Goal: Transaction & Acquisition: Purchase product/service

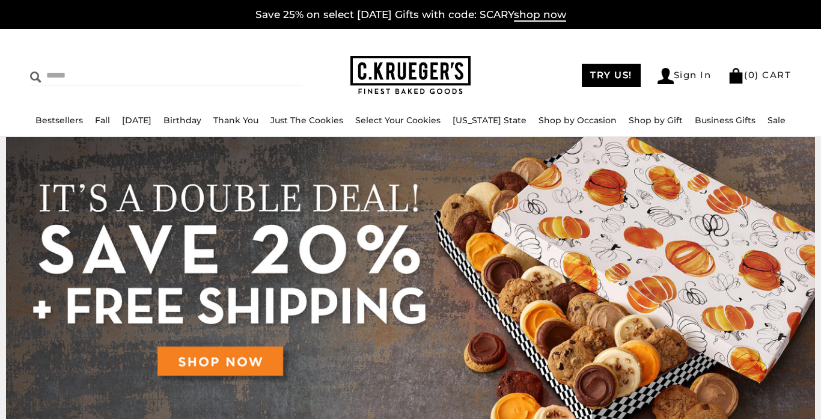
click at [60, 73] on input "Search" at bounding box center [118, 75] width 177 height 19
type input "**********"
click at [270, 66] on input "******" at bounding box center [286, 74] width 32 height 16
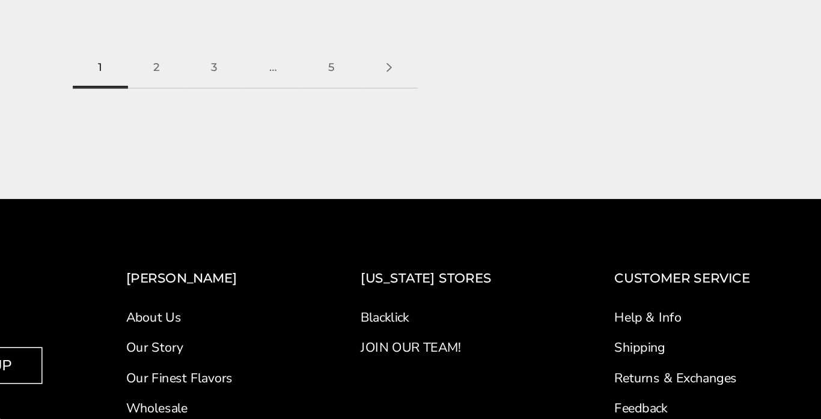
scroll to position [2430, 0]
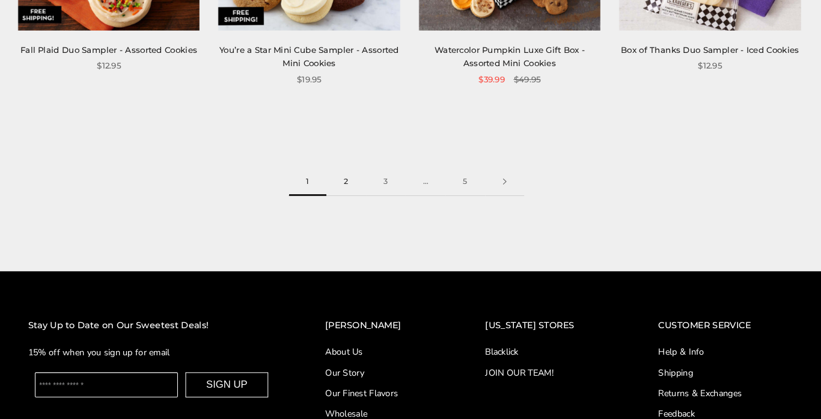
click at [353, 187] on link "2" at bounding box center [353, 188] width 38 height 27
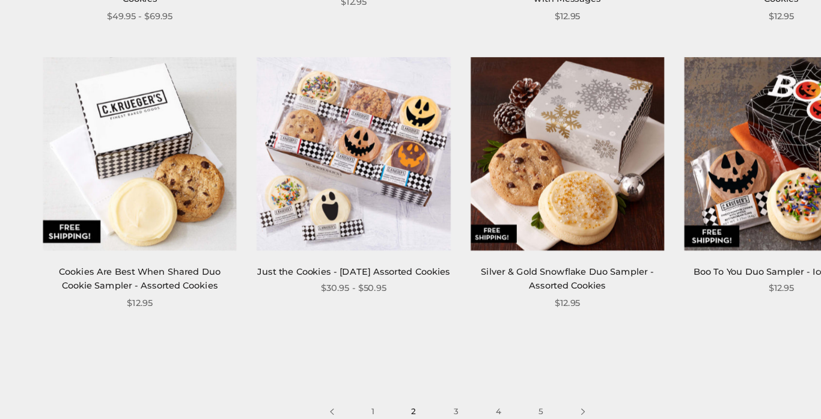
scroll to position [2212, 0]
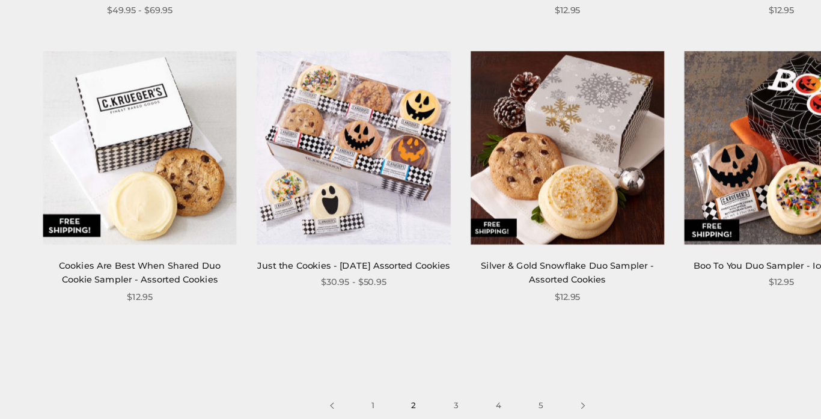
click at [297, 209] on img at bounding box center [318, 175] width 174 height 174
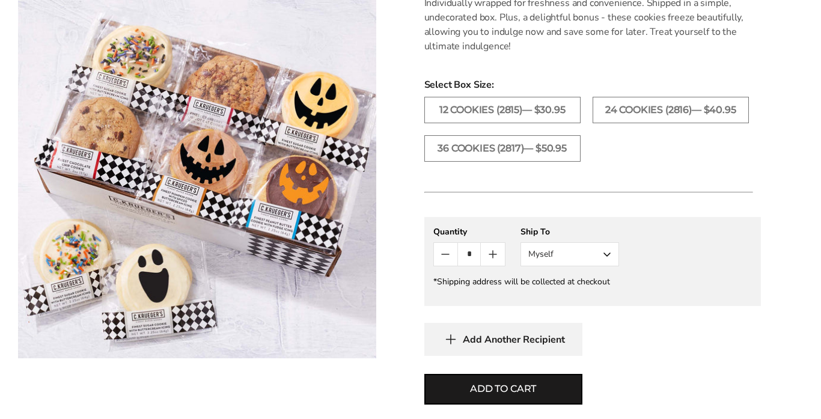
scroll to position [694, 0]
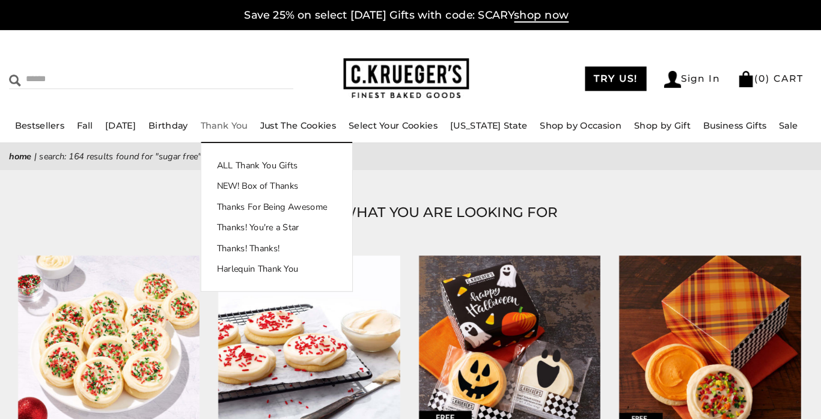
click at [77, 75] on input "Search" at bounding box center [118, 75] width 177 height 19
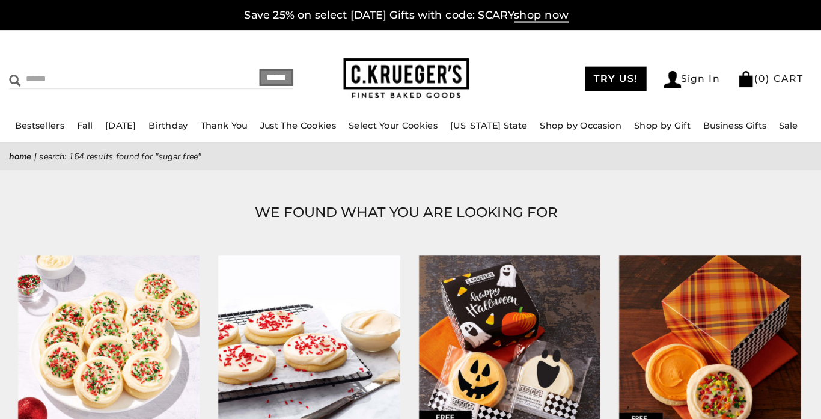
click at [62, 74] on input "Search" at bounding box center [118, 75] width 177 height 19
type input "**********"
click at [270, 66] on input "******" at bounding box center [286, 74] width 32 height 16
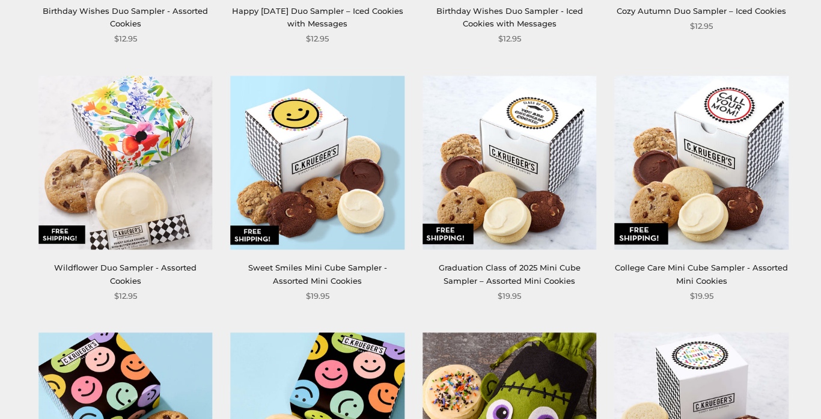
scroll to position [684, 0]
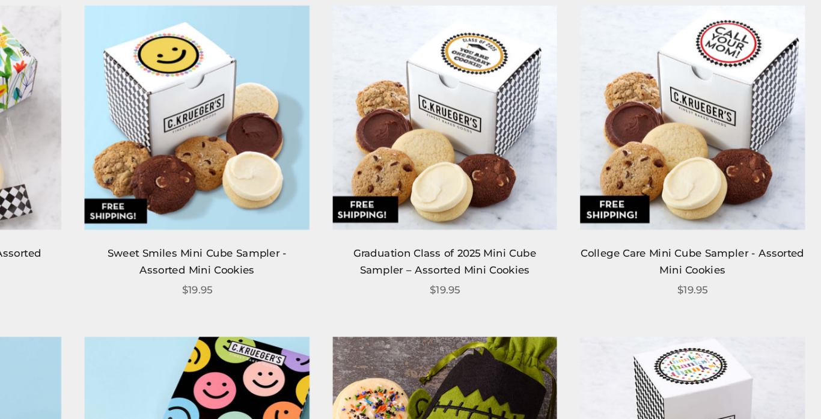
click at [285, 160] on img at bounding box center [318, 162] width 174 height 174
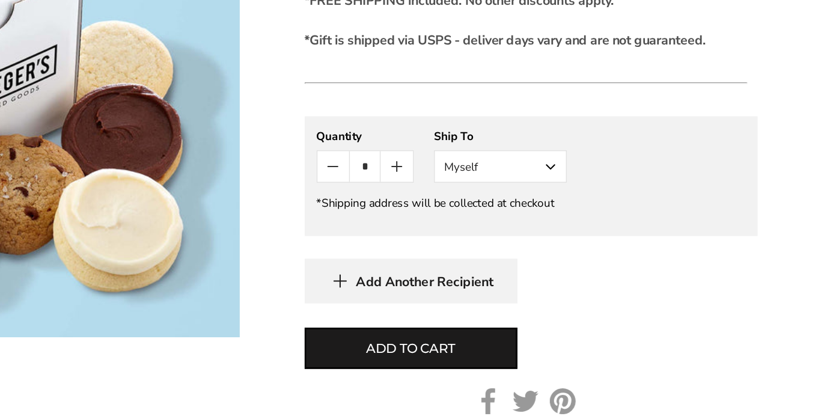
scroll to position [541, 0]
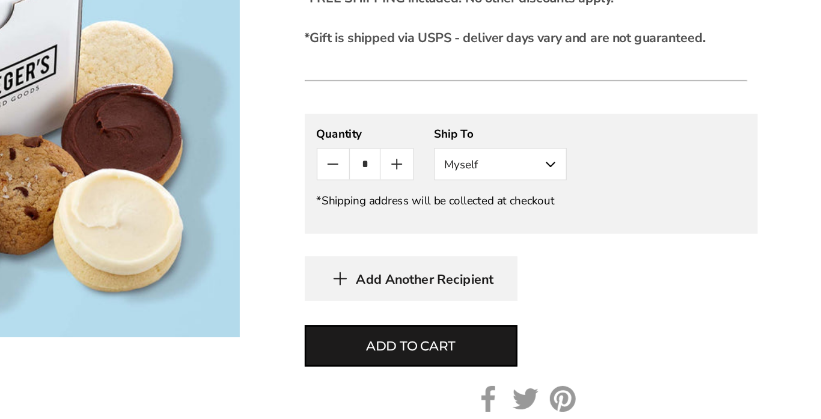
click at [606, 228] on button "Myself" at bounding box center [569, 229] width 99 height 24
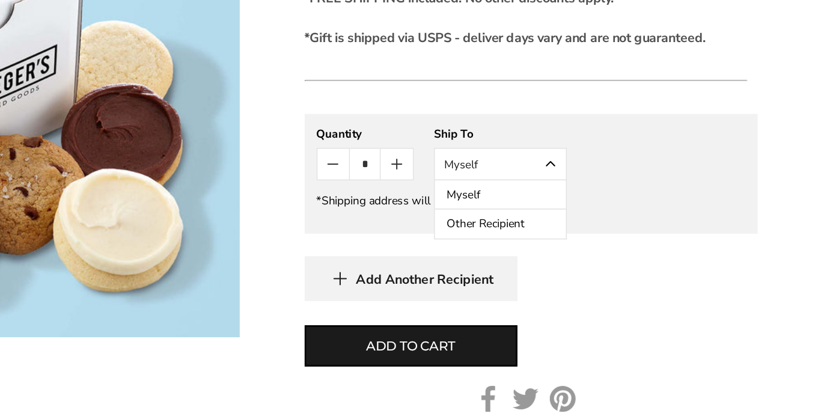
click at [586, 272] on button "Other Recipient" at bounding box center [569, 274] width 97 height 22
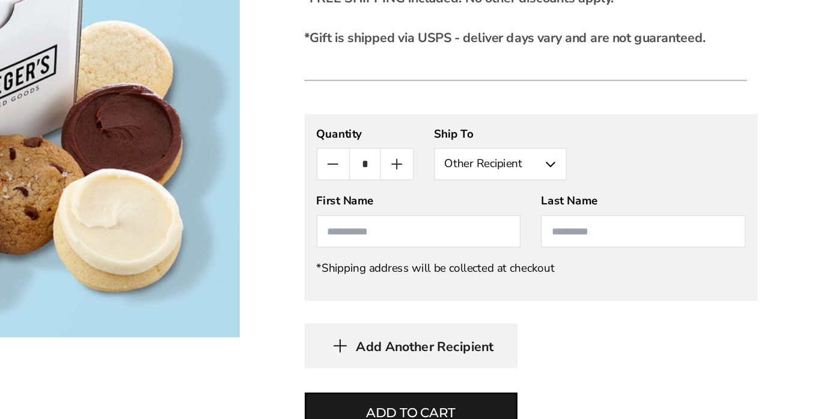
click at [531, 281] on input "First Name" at bounding box center [509, 279] width 152 height 24
click at [477, 276] on input "**********" at bounding box center [509, 279] width 152 height 24
type input "**********"
click at [616, 277] on input "Last Name" at bounding box center [676, 279] width 152 height 24
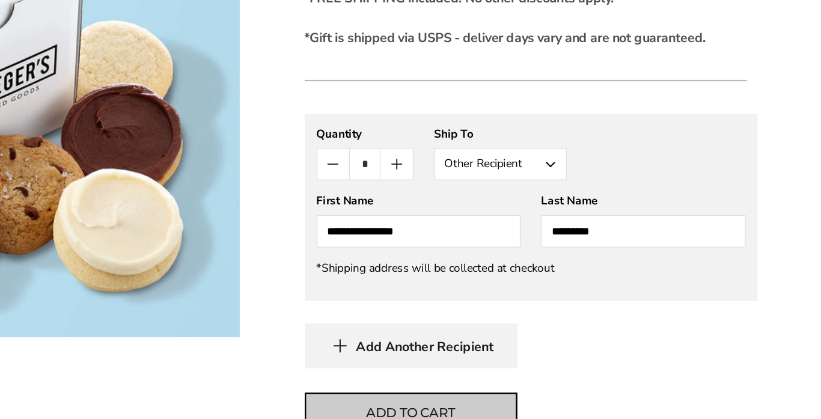
type input "*********"
click at [503, 408] on span "Add to cart" at bounding box center [503, 414] width 66 height 14
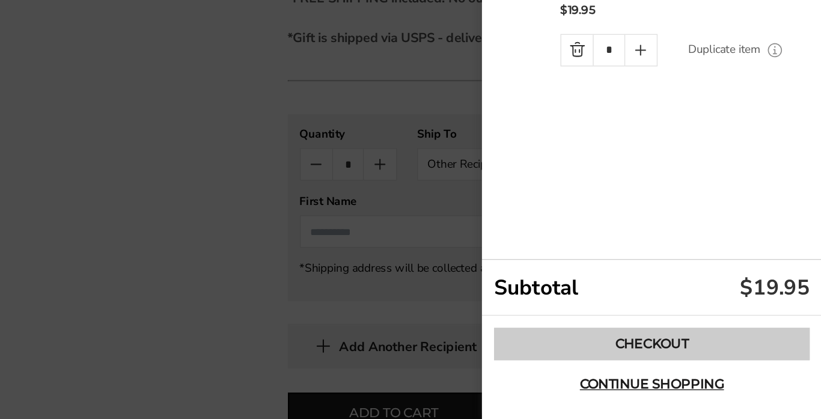
click at [687, 358] on link "Checkout" at bounding box center [694, 363] width 234 height 24
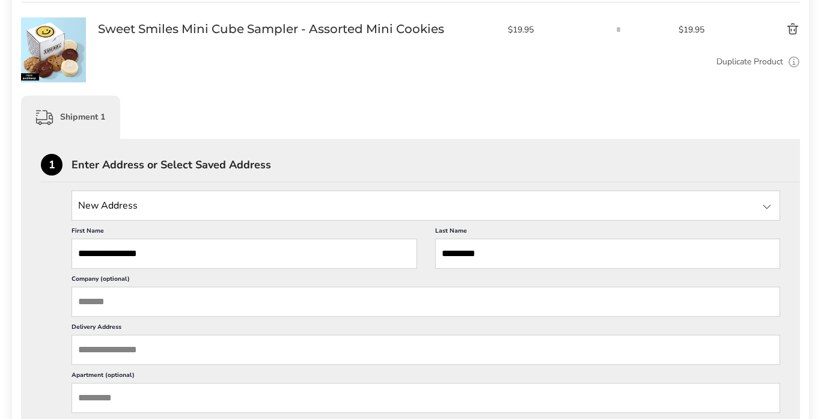
scroll to position [214, 0]
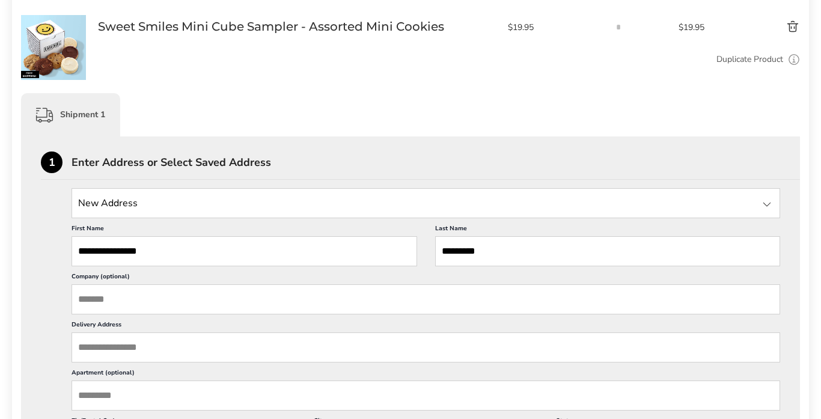
click at [106, 293] on input "Company (optional)" at bounding box center [425, 299] width 708 height 30
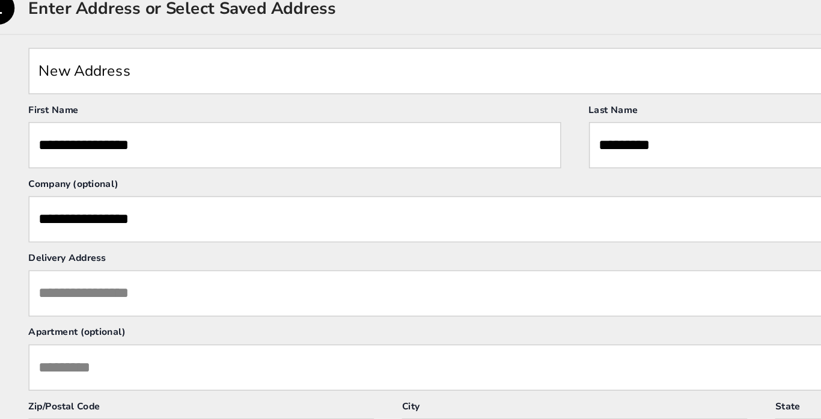
scroll to position [225, 0]
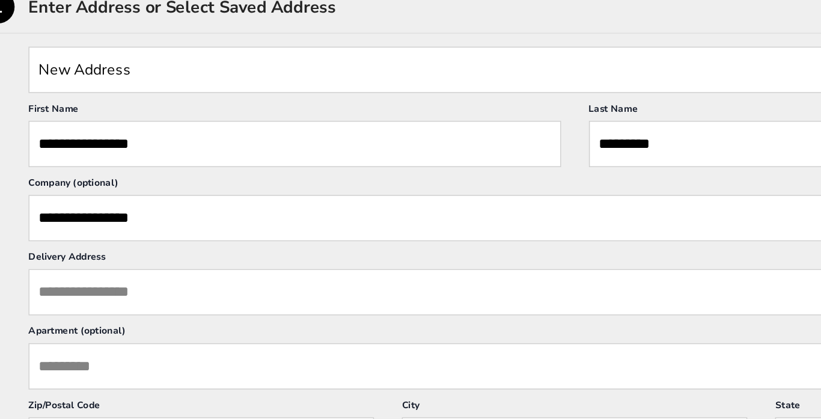
type input "**********"
click at [91, 334] on input "Delivery Address" at bounding box center [425, 336] width 708 height 30
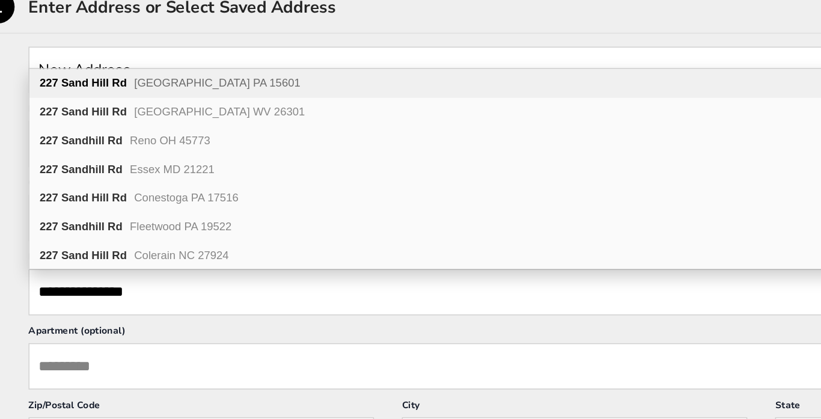
click at [117, 201] on b "Sand Hill" at bounding box center [108, 200] width 31 height 8
type input "**********"
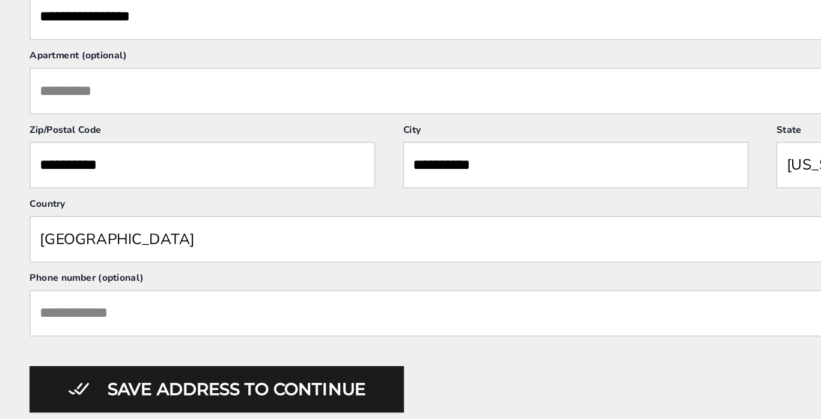
scroll to position [409, 0]
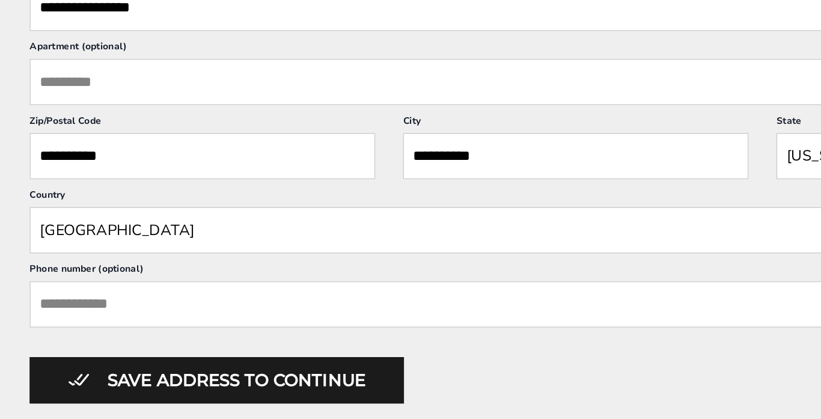
click at [153, 346] on input "Phone number (optional)" at bounding box center [425, 344] width 708 height 30
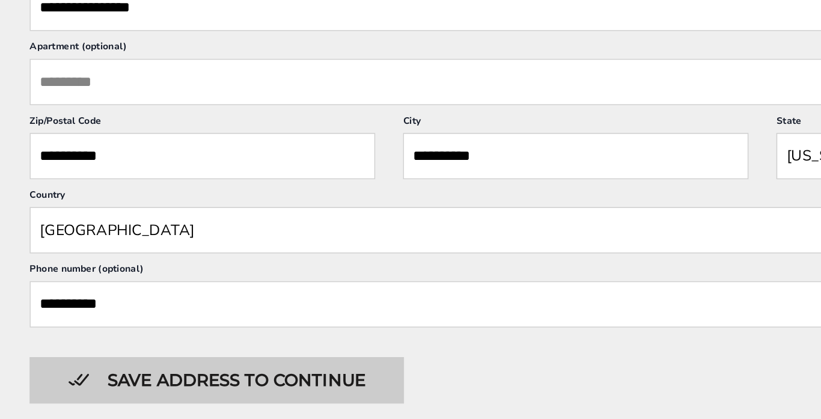
type input "**********"
click at [172, 390] on button "Save address to continue" at bounding box center [192, 393] width 243 height 30
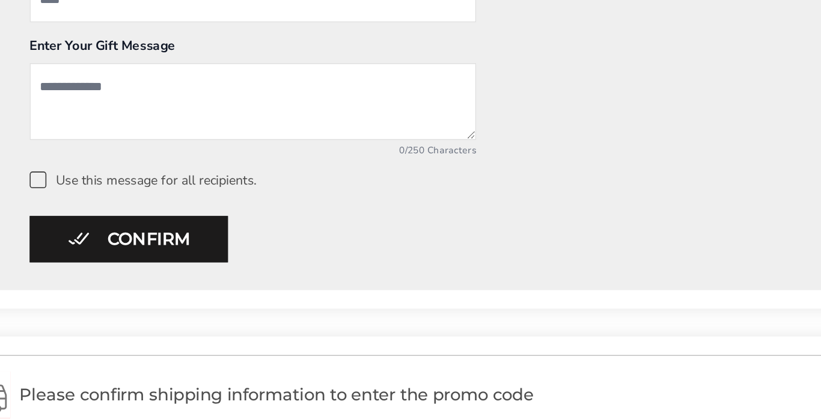
scroll to position [594, 0]
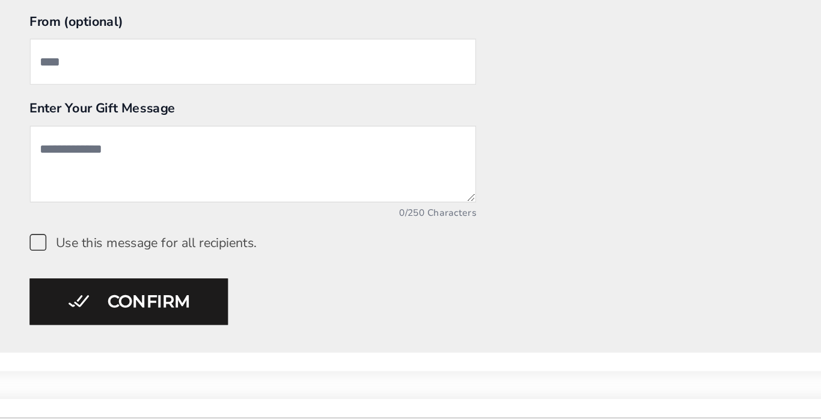
click at [109, 142] on input "From" at bounding box center [216, 144] width 290 height 30
type input "*****"
click at [99, 204] on textarea "Add a message" at bounding box center [216, 210] width 290 height 50
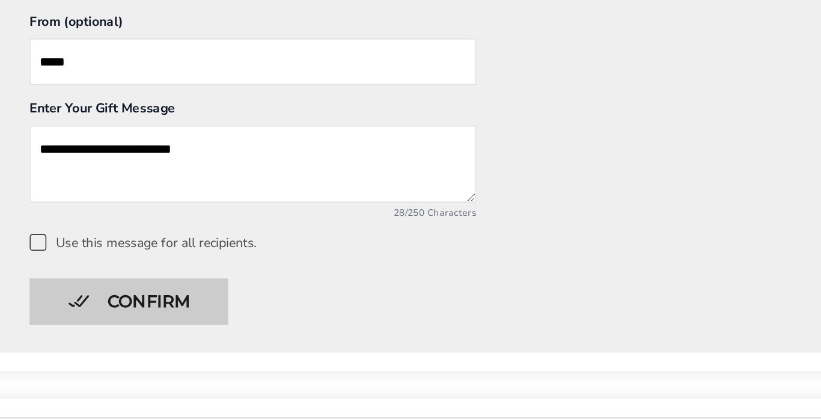
type textarea "**********"
click at [142, 291] on button "Confirm" at bounding box center [135, 299] width 129 height 30
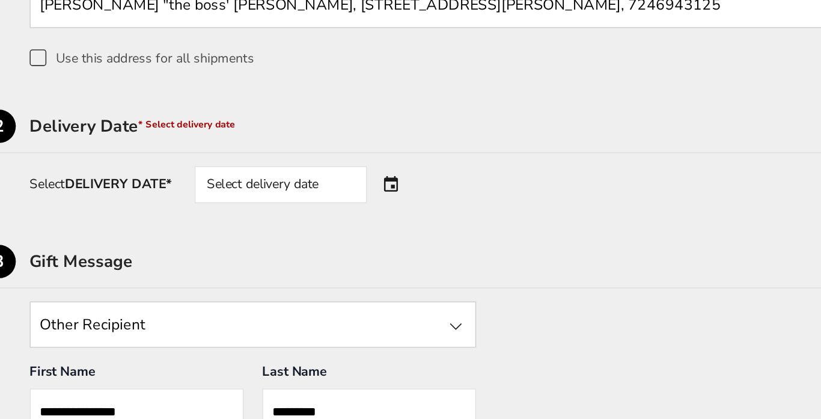
scroll to position [414, 0]
click at [186, 80] on span "* Select delivery date" at bounding box center [173, 81] width 63 height 8
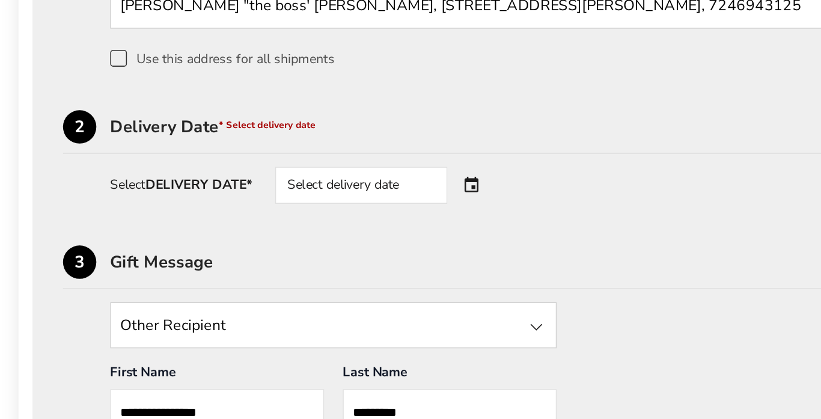
click at [281, 117] on div "Select delivery date" at bounding box center [234, 120] width 112 height 24
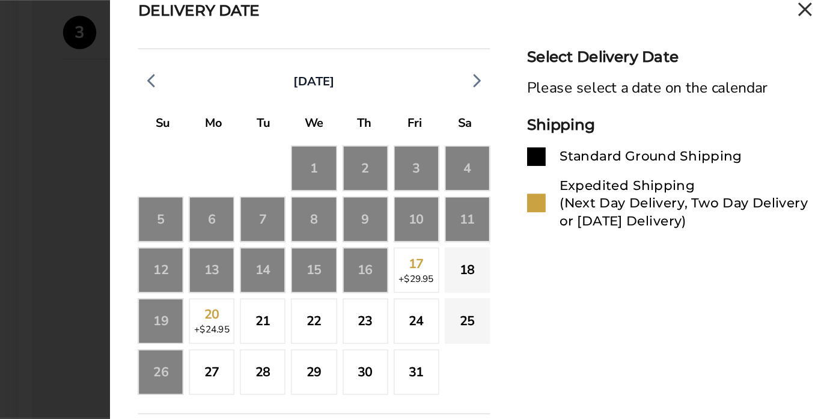
scroll to position [418, 0]
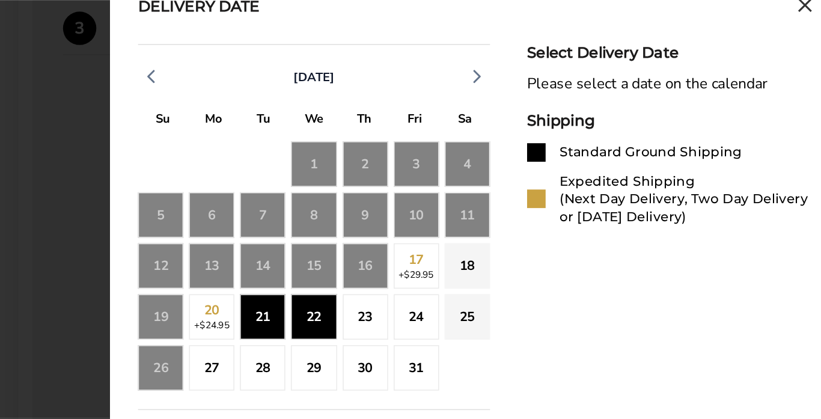
click at [205, 351] on div "22" at bounding box center [203, 352] width 29 height 29
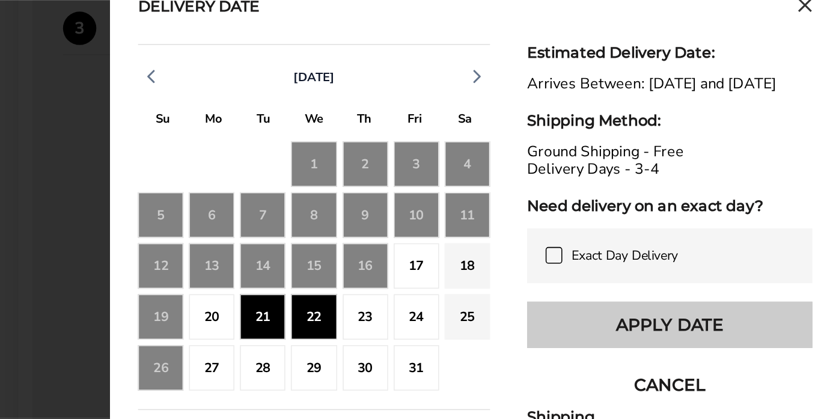
click at [406, 372] on button "Apply Date" at bounding box center [434, 357] width 185 height 30
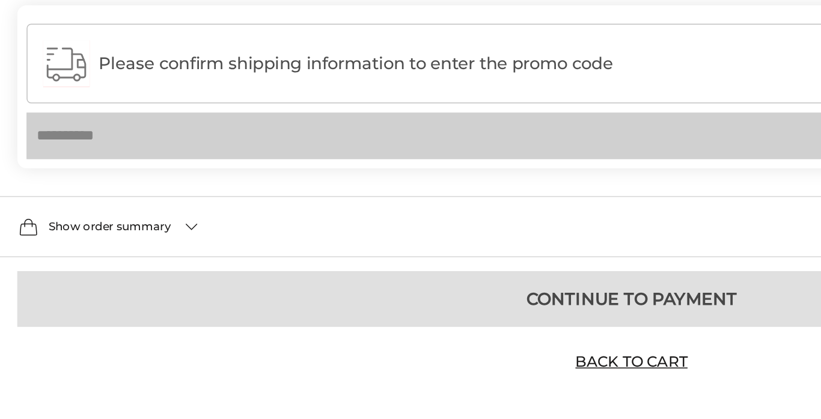
scroll to position [823, 0]
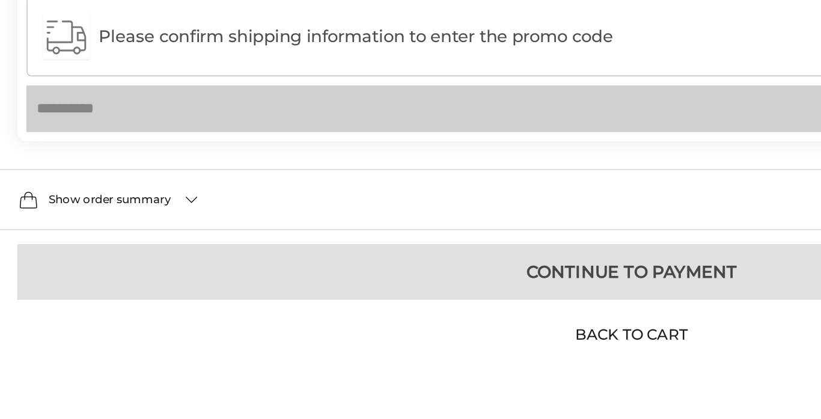
click at [406, 360] on link "Back to Cart" at bounding box center [410, 363] width 84 height 13
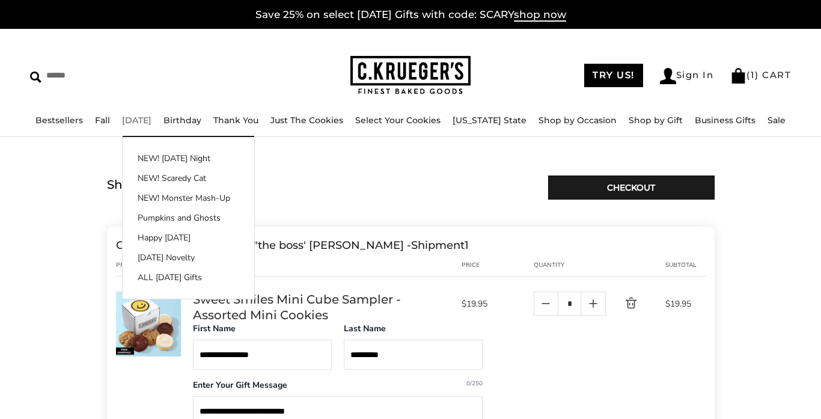
click at [151, 121] on link "[DATE]" at bounding box center [136, 120] width 29 height 11
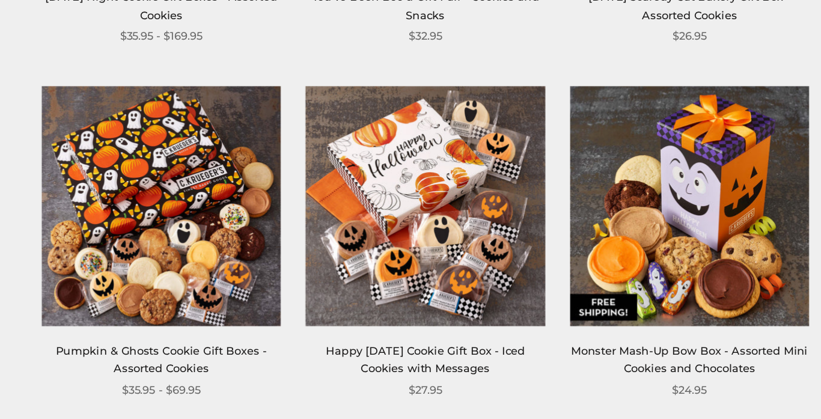
scroll to position [444, 0]
click at [292, 255] on link "Happy [DATE] Cookie Gift Box - Iced Cookies with Messages" at bounding box center [317, 262] width 145 height 22
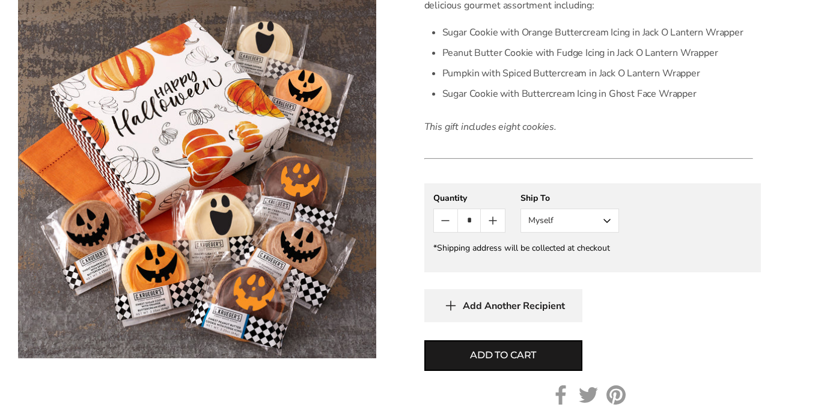
click at [558, 293] on button "Add Another Recipient" at bounding box center [503, 305] width 158 height 33
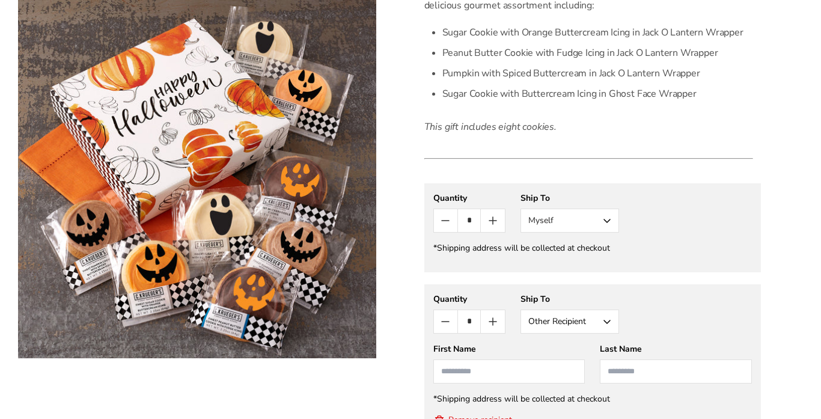
scroll to position [435, 0]
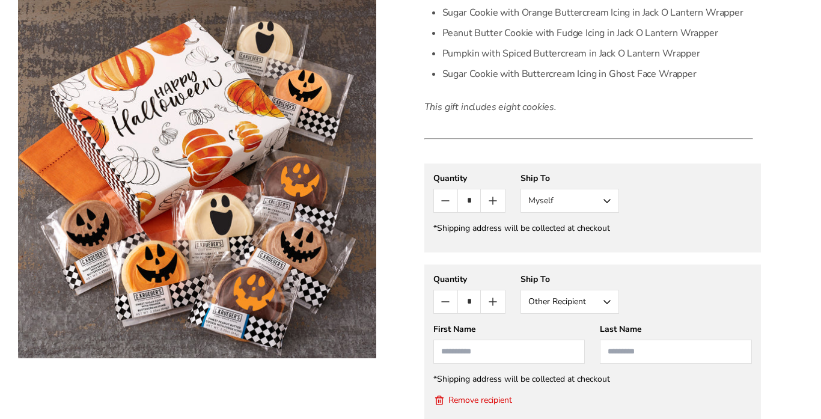
click at [605, 198] on button "Myself" at bounding box center [569, 201] width 99 height 24
click at [567, 242] on button "Other Recipient" at bounding box center [569, 245] width 97 height 22
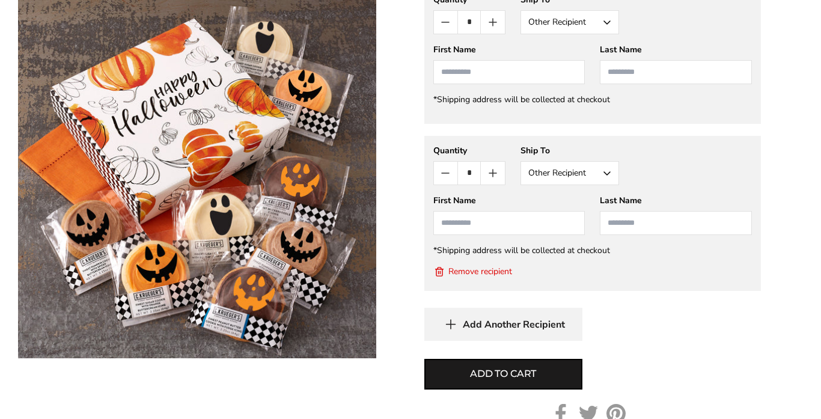
scroll to position [619, 0]
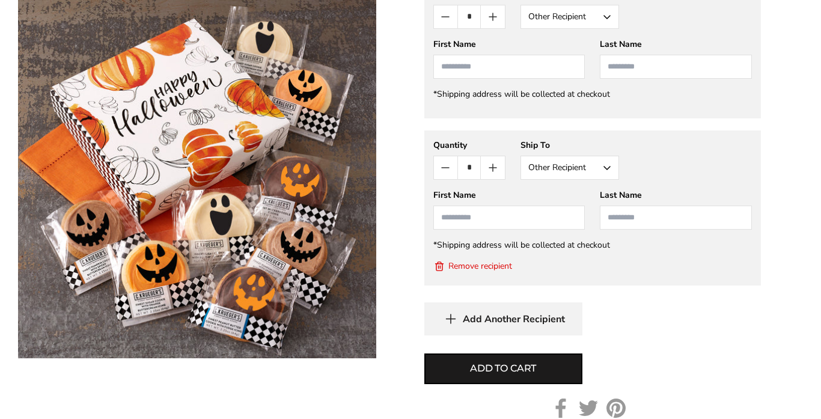
click at [463, 65] on input "First Name" at bounding box center [509, 67] width 152 height 24
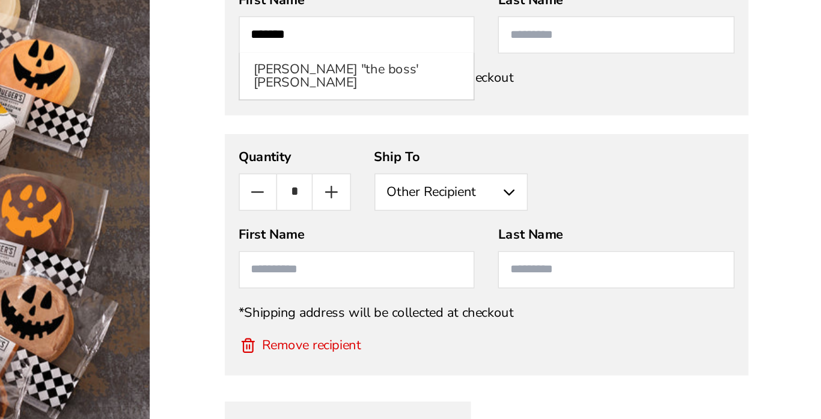
type input "*******"
click at [640, 62] on input "Last Name" at bounding box center [676, 67] width 152 height 24
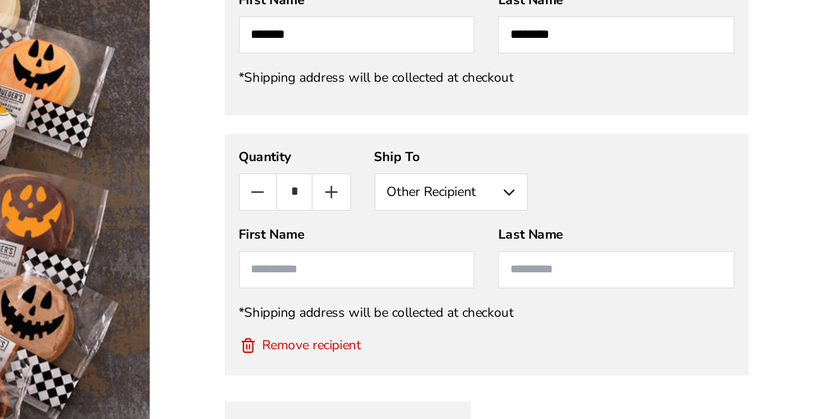
type input "********"
click at [470, 267] on button "Remove recipient" at bounding box center [472, 266] width 79 height 12
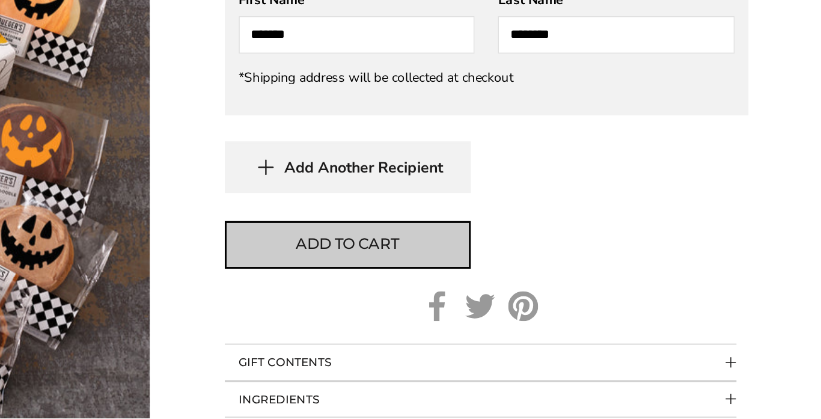
click at [529, 195] on span "Add to cart" at bounding box center [503, 201] width 66 height 14
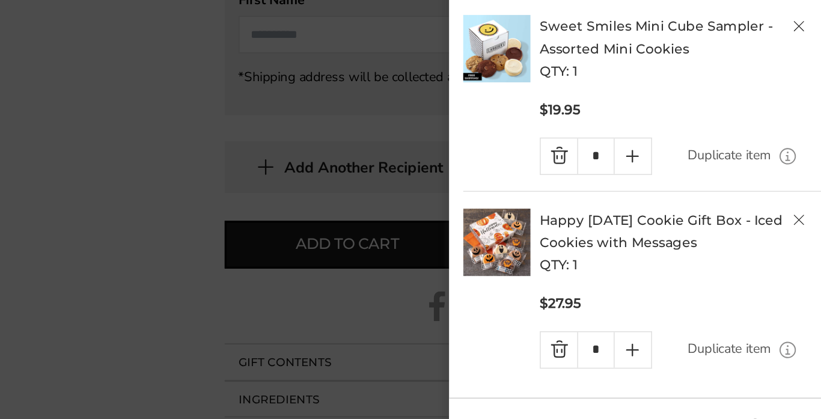
scroll to position [3, 0]
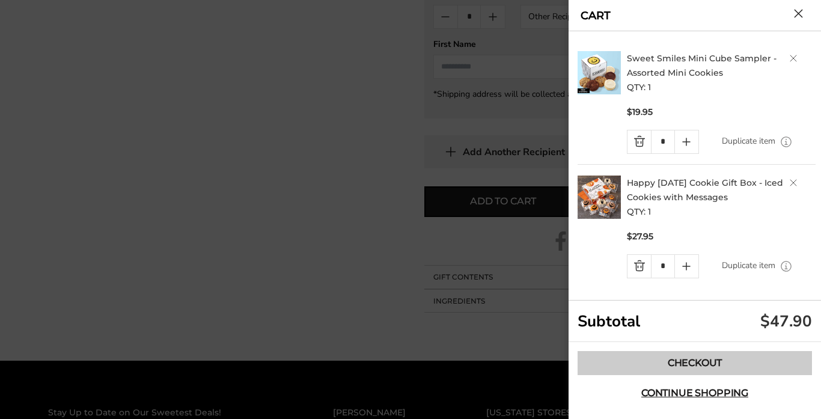
click at [669, 363] on link "Checkout" at bounding box center [694, 363] width 234 height 24
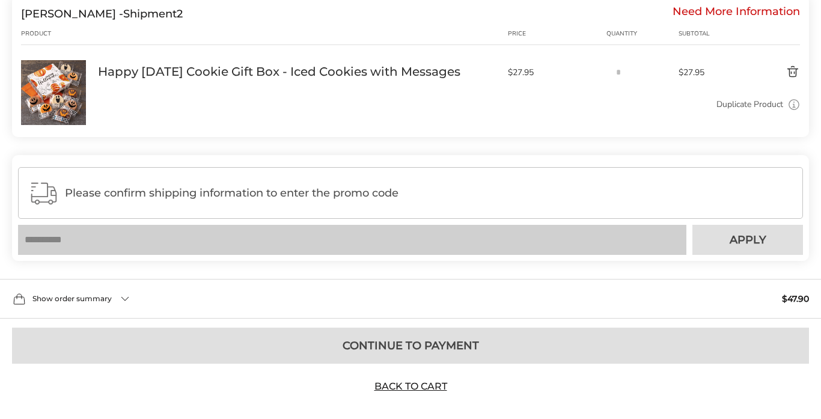
scroll to position [983, 0]
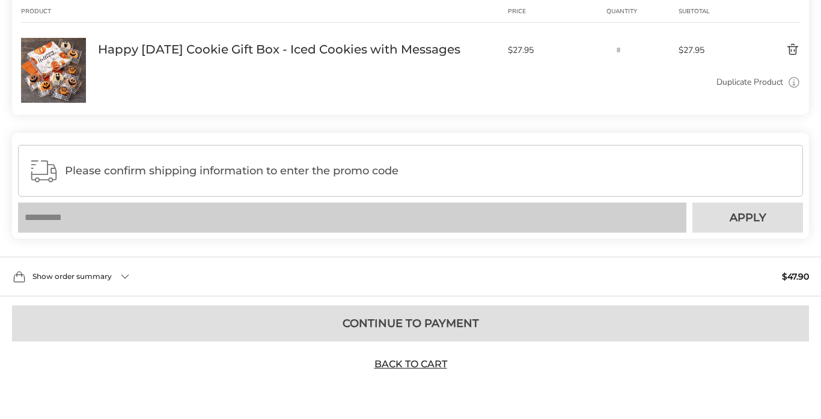
click at [330, 174] on span "Please confirm shipping information to enter the promo code" at bounding box center [428, 171] width 727 height 12
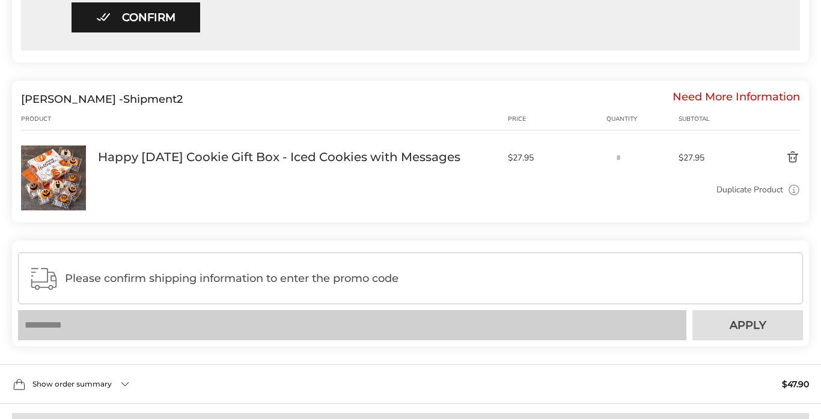
scroll to position [877, 0]
click at [44, 280] on rect at bounding box center [227, 278] width 421 height 55
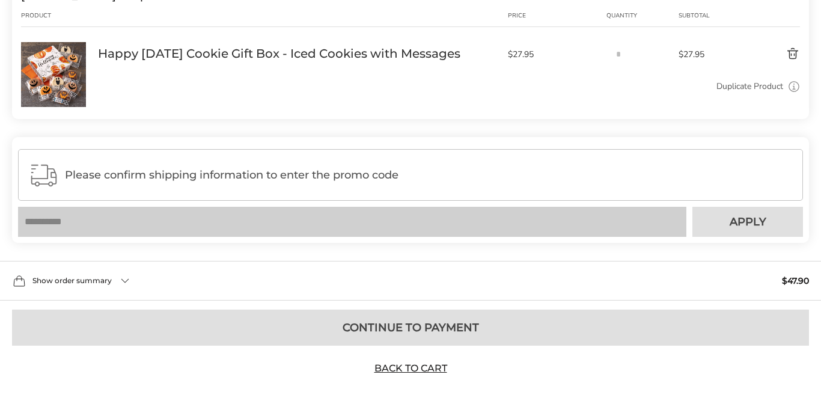
scroll to position [983, 0]
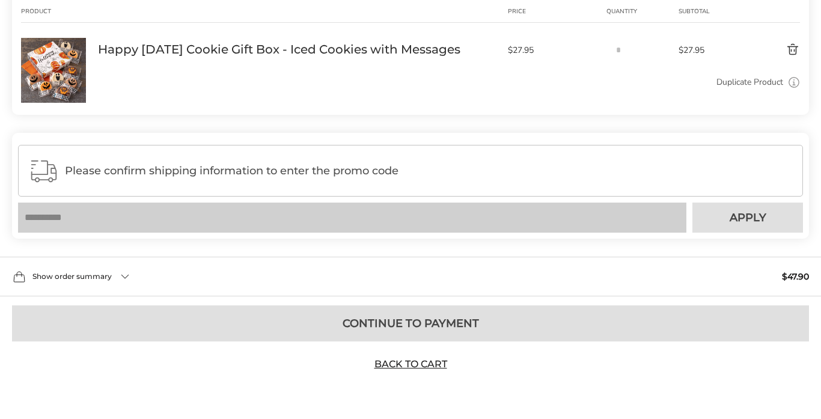
click at [90, 215] on input "text" at bounding box center [352, 217] width 668 height 30
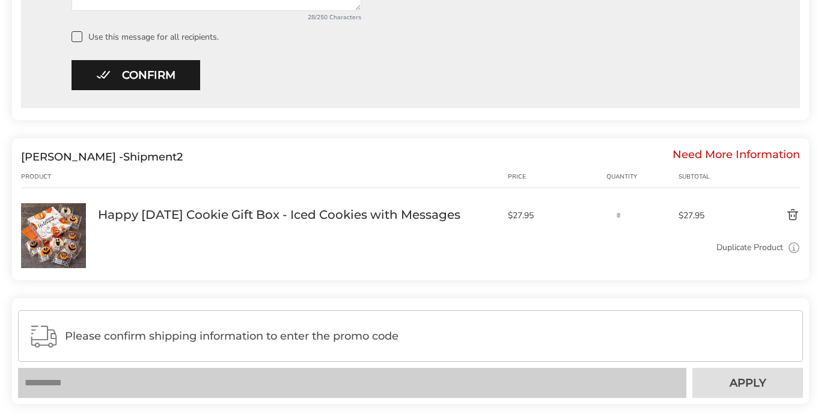
scroll to position [815, 0]
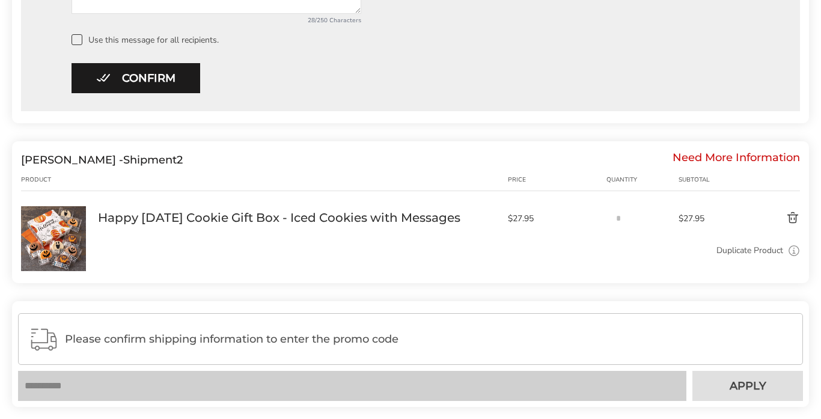
click at [710, 159] on div "Need More Information" at bounding box center [735, 159] width 127 height 13
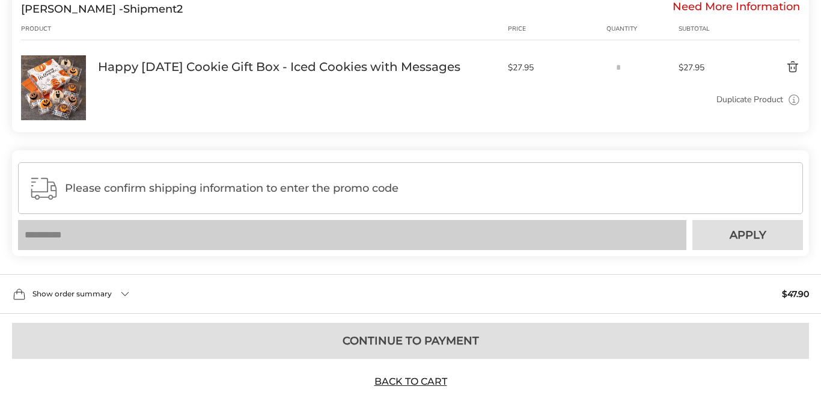
scroll to position [983, 0]
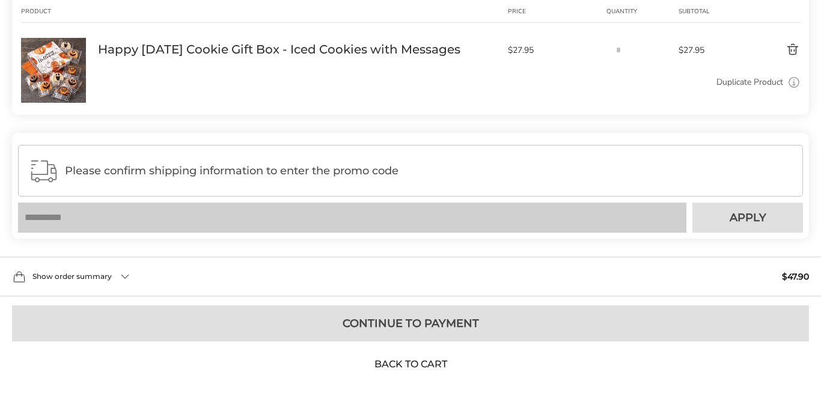
click at [421, 363] on link "Back to Cart" at bounding box center [410, 363] width 84 height 13
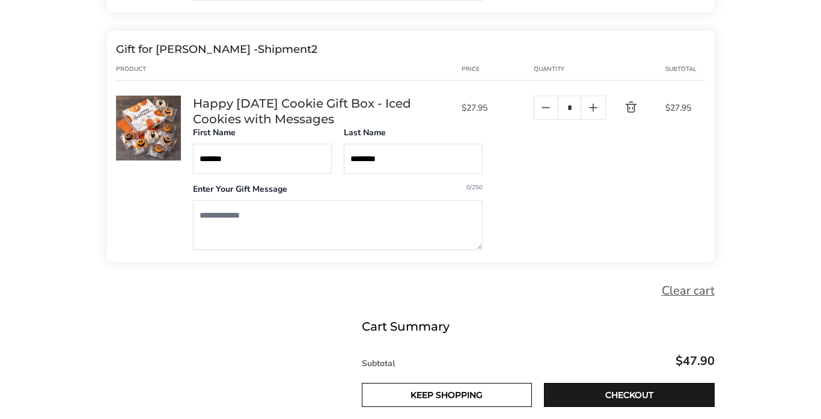
scroll to position [445, 0]
click at [239, 213] on textarea "Message" at bounding box center [338, 226] width 290 height 50
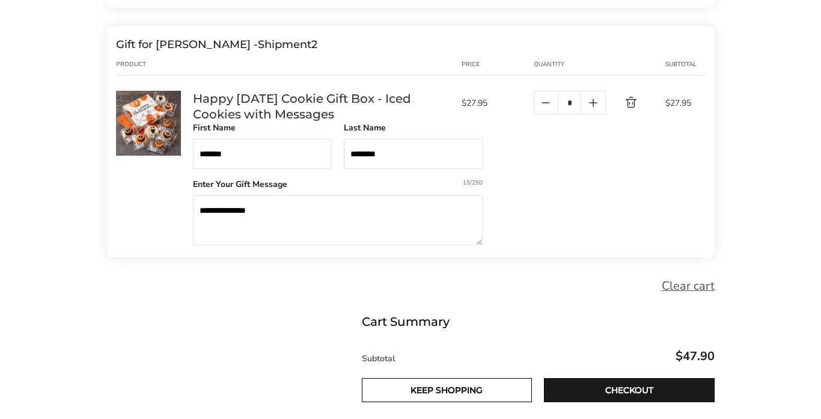
scroll to position [448, 0]
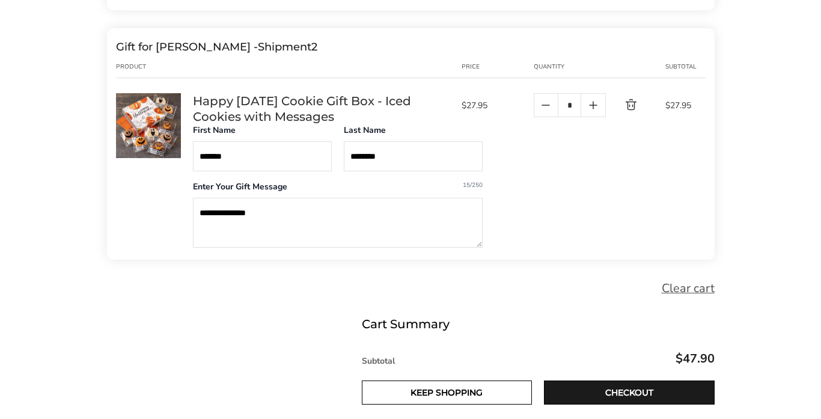
type textarea "**********"
click at [267, 299] on form "Shopping Cart (2) Subtotal $47.90 Checkout Taxes and shipping calculated at che…" at bounding box center [410, 83] width 607 height 704
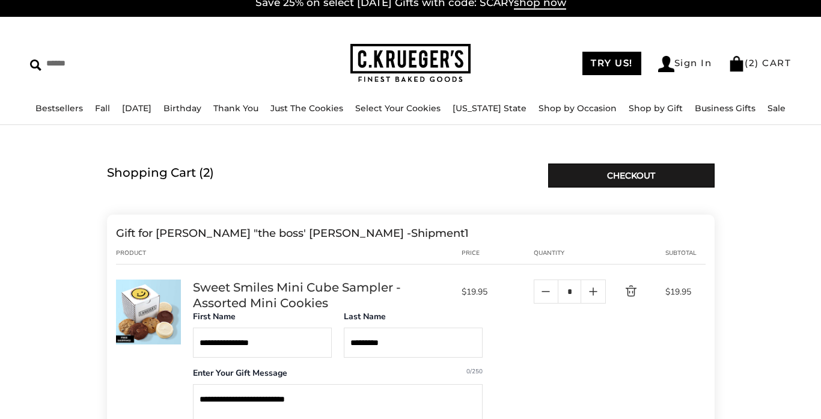
scroll to position [0, 0]
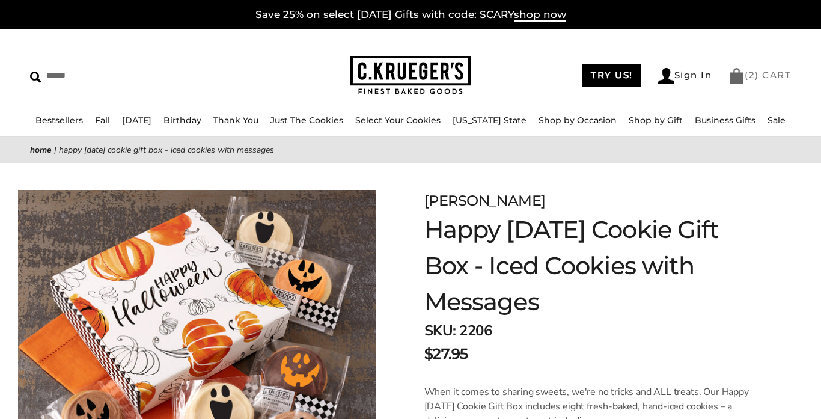
click at [734, 73] on img at bounding box center [736, 76] width 16 height 16
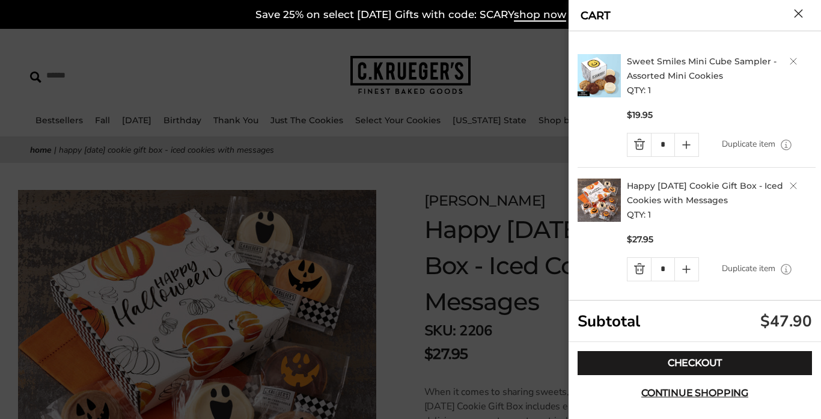
click at [680, 189] on link "Happy [DATE] Cookie Gift Box - Iced Cookies with Messages" at bounding box center [705, 192] width 156 height 25
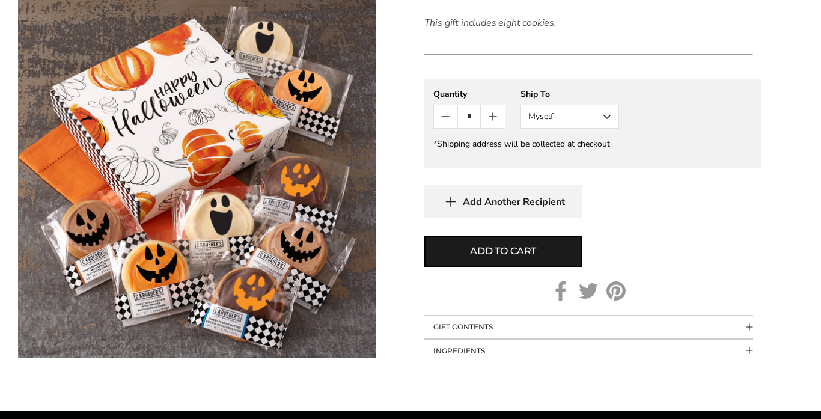
click at [606, 116] on button "Myself" at bounding box center [569, 117] width 99 height 24
click at [571, 160] on button "Other Recipient" at bounding box center [569, 161] width 97 height 22
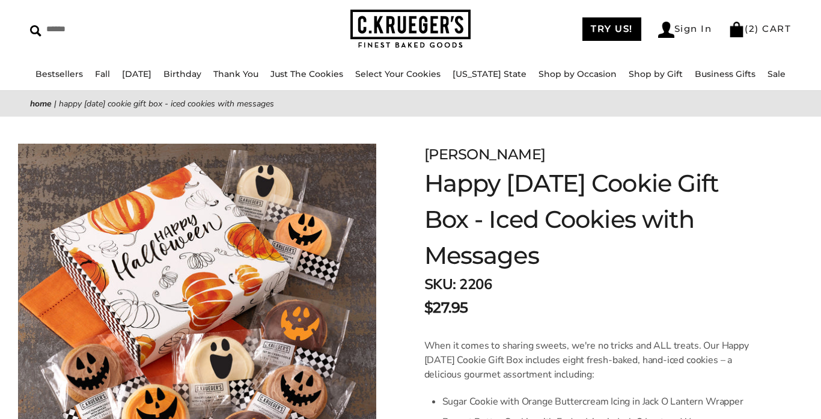
scroll to position [43, 0]
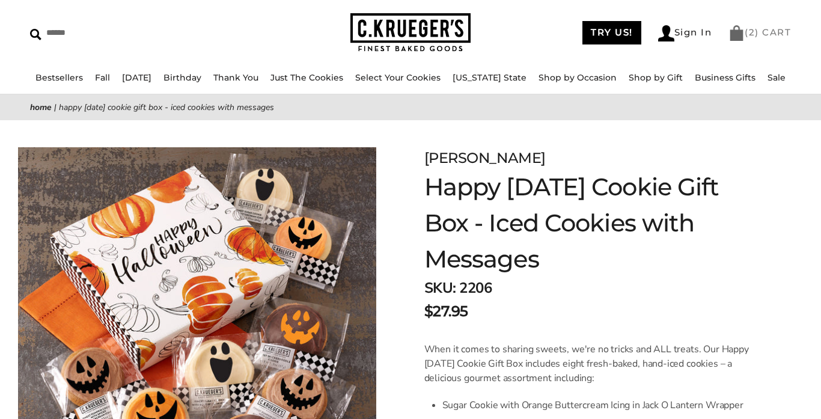
click at [746, 31] on link "( 2 ) CART" at bounding box center [759, 31] width 62 height 11
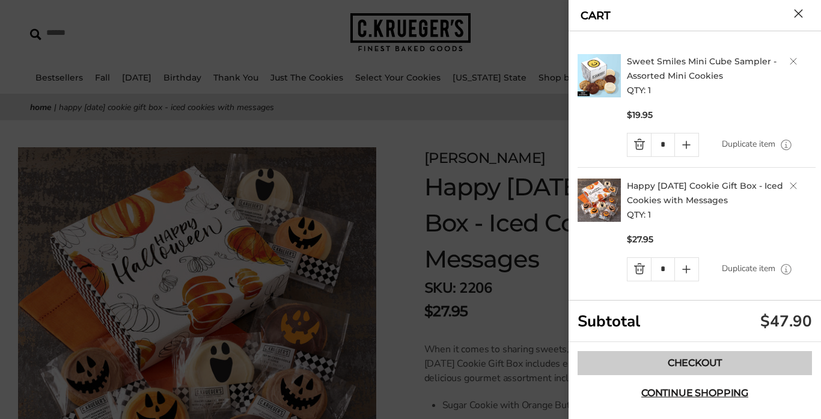
click at [693, 366] on link "Checkout" at bounding box center [694, 363] width 234 height 24
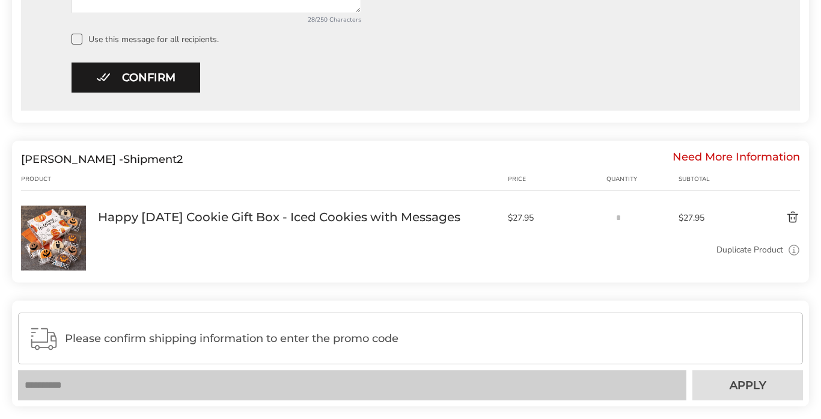
scroll to position [813, 0]
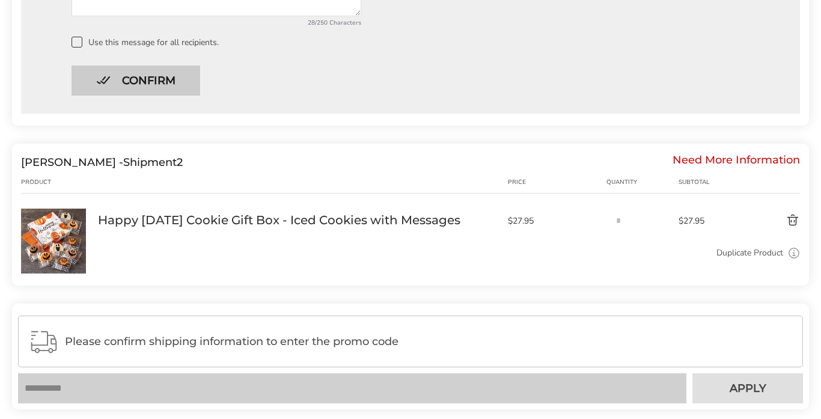
click at [132, 76] on button "Confirm" at bounding box center [135, 80] width 129 height 30
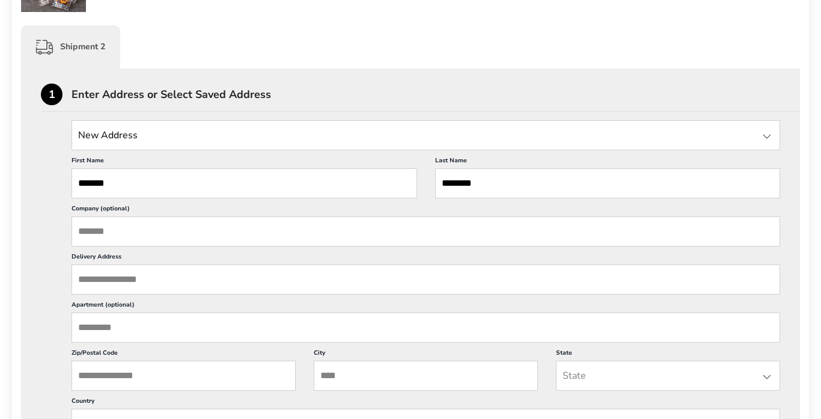
scroll to position [519, 0]
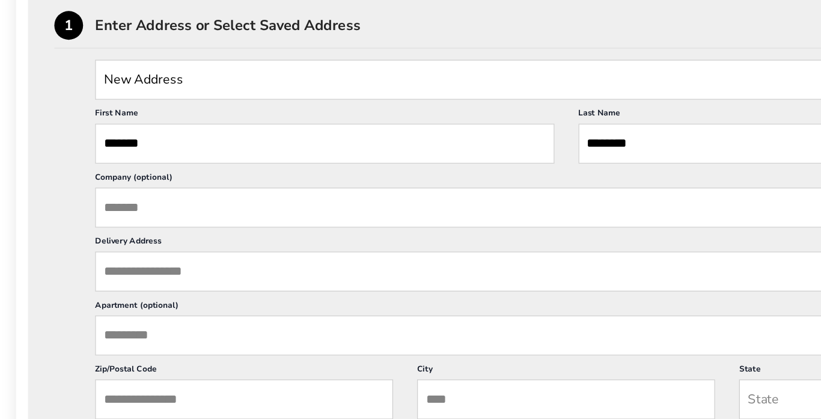
click at [150, 285] on input "Delivery Address" at bounding box center [425, 285] width 708 height 30
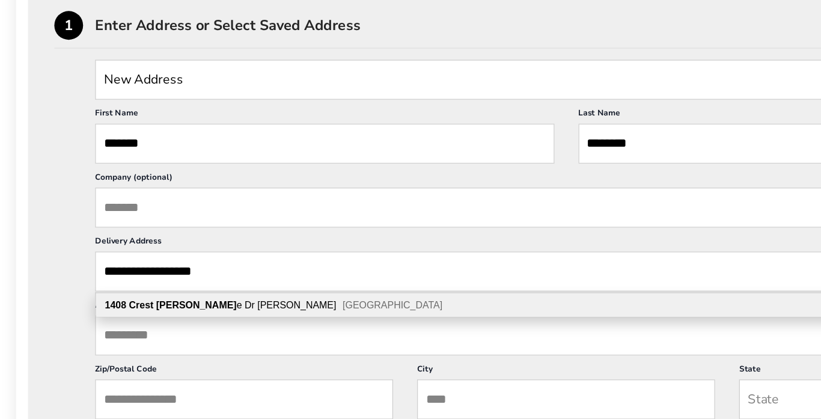
click at [257, 309] on span "[GEOGRAPHIC_DATA]" at bounding box center [294, 310] width 75 height 8
type input "**********"
type input "******"
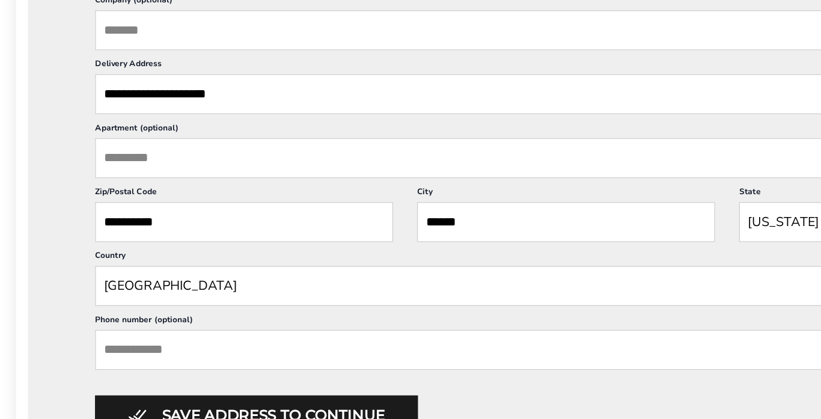
scroll to position [631, 0]
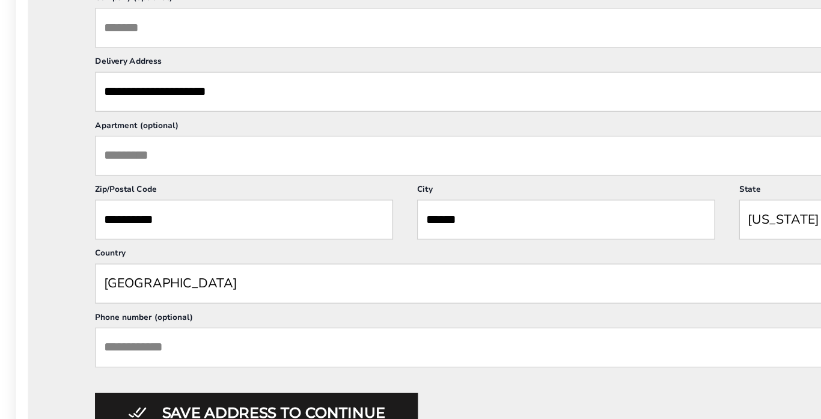
click at [129, 359] on input "Phone number (optional)" at bounding box center [425, 365] width 708 height 30
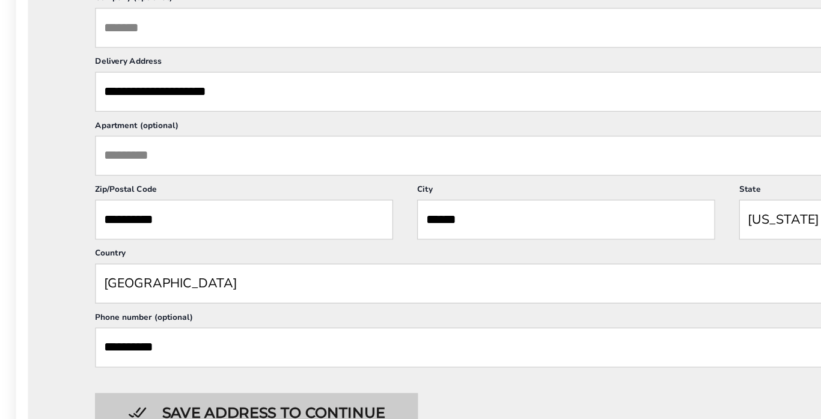
type input "**********"
click at [212, 406] on button "Save address to continue" at bounding box center [192, 414] width 243 height 30
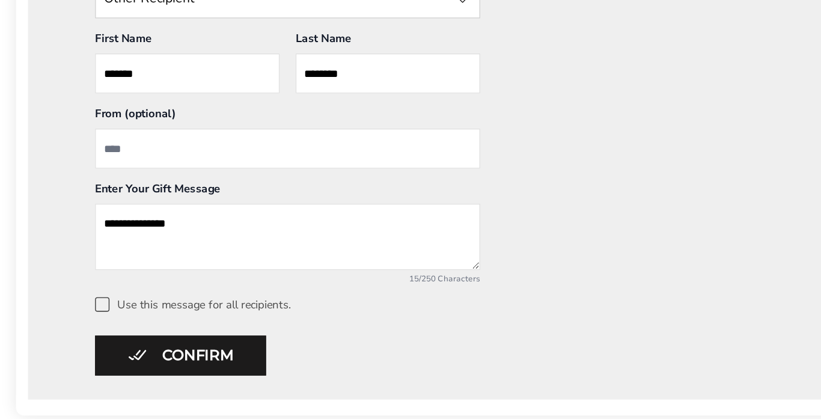
scroll to position [770, 0]
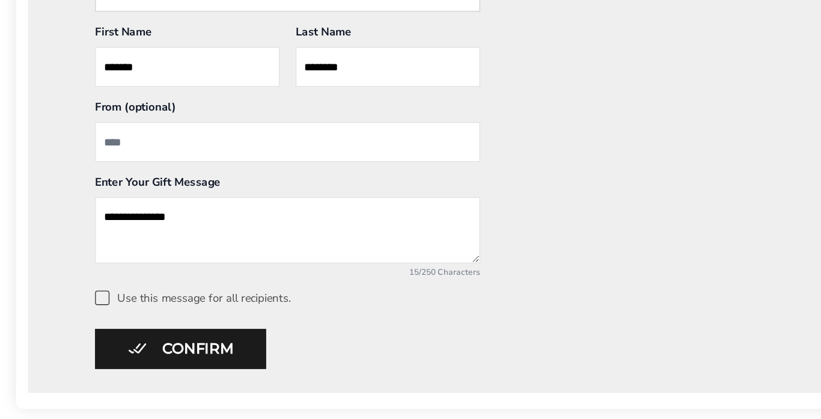
click at [117, 205] on input "From" at bounding box center [216, 210] width 290 height 30
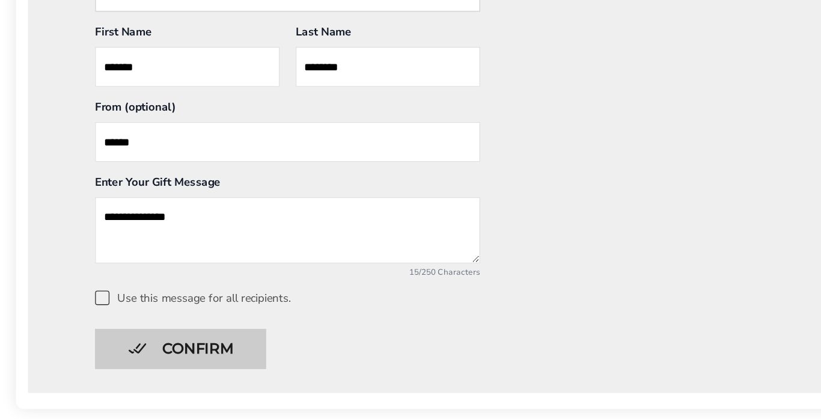
type input "******"
click at [139, 365] on button "Confirm" at bounding box center [135, 366] width 129 height 30
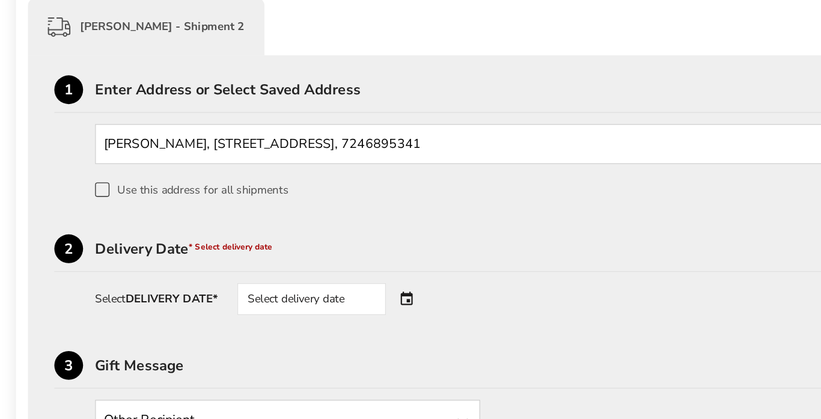
scroll to position [551, 0]
click at [239, 225] on div "Select delivery date" at bounding box center [234, 225] width 112 height 24
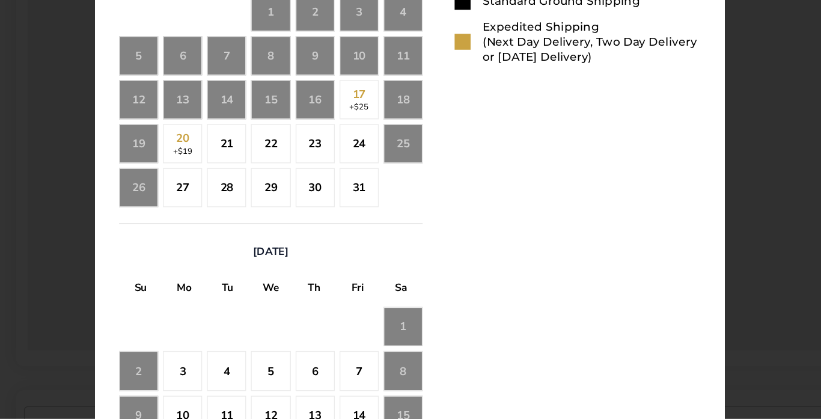
scroll to position [816, 0]
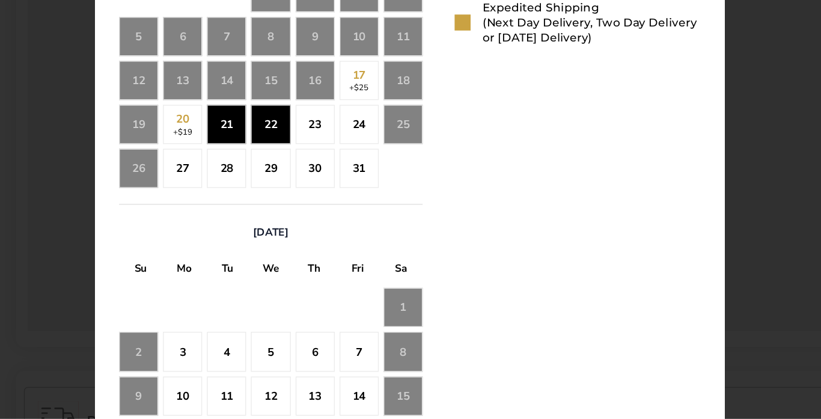
click at [204, 192] on div "22" at bounding box center [203, 196] width 29 height 29
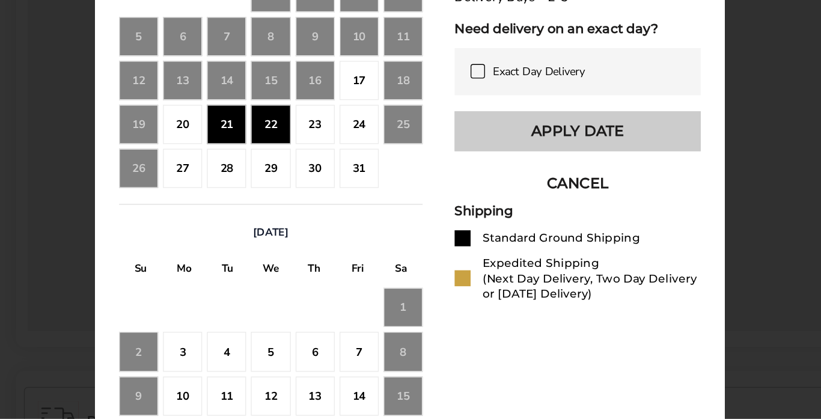
click at [452, 201] on button "Apply Date" at bounding box center [434, 202] width 185 height 30
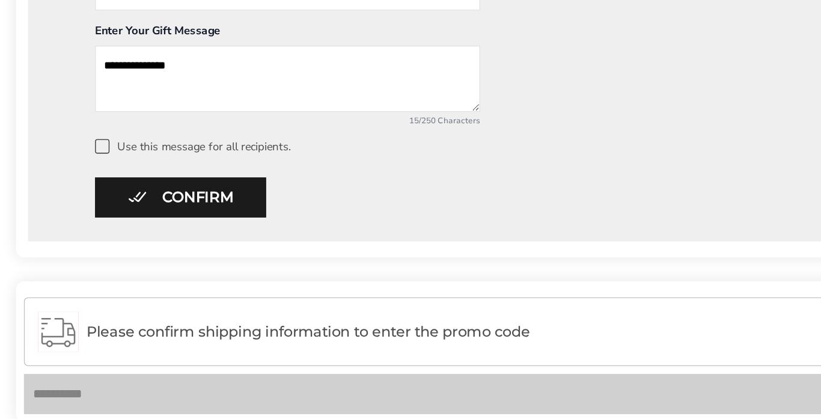
scroll to position [906, 0]
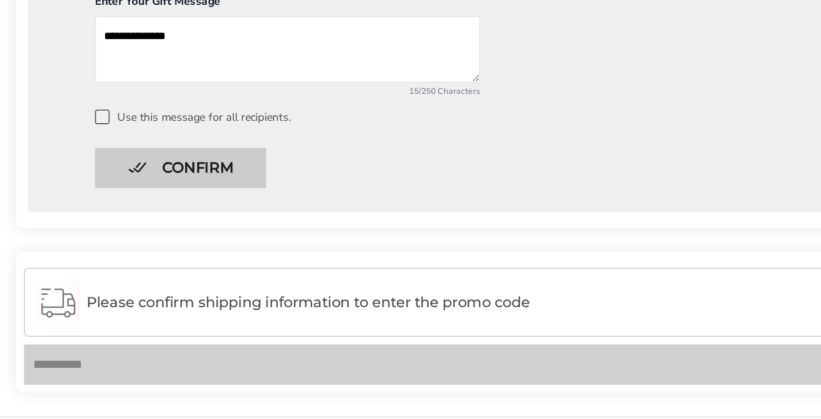
click at [147, 224] on button "Confirm" at bounding box center [135, 229] width 129 height 30
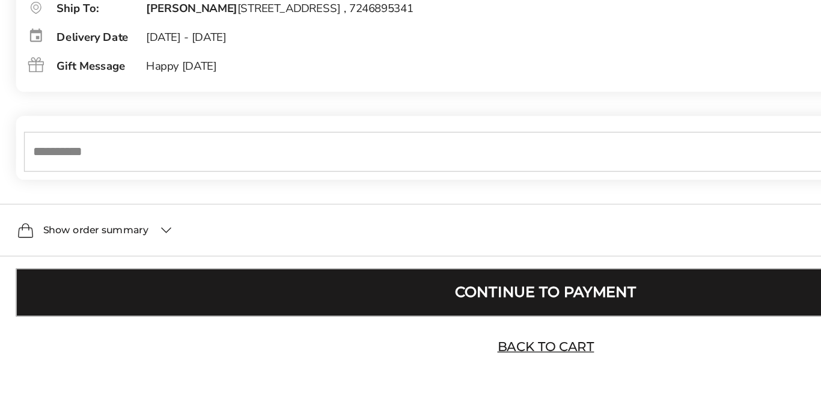
click at [352, 312] on button "Continue to Payment" at bounding box center [410, 323] width 797 height 36
